Goal: Find specific page/section: Find specific page/section

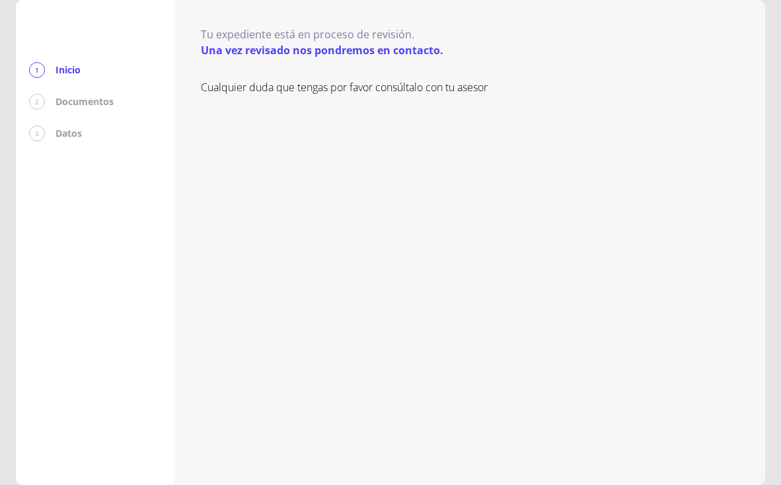
click at [85, 104] on p "Documentos" at bounding box center [85, 101] width 58 height 13
click at [103, 103] on p "Documentos" at bounding box center [85, 101] width 58 height 13
click at [63, 140] on div "3 Datos" at bounding box center [95, 134] width 132 height 16
